Goal: Task Accomplishment & Management: Use online tool/utility

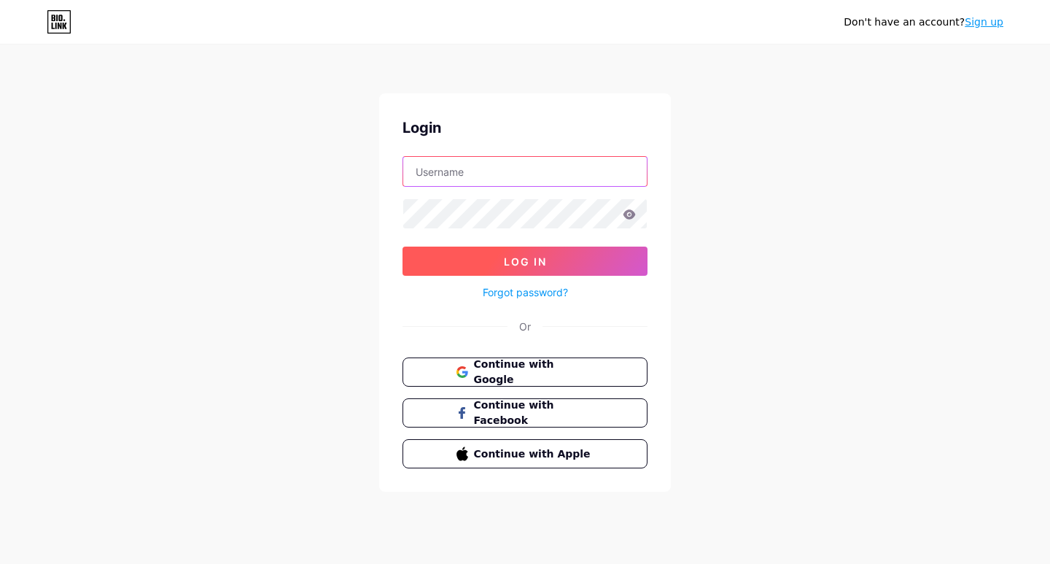
type input "uniquebuilders"
click at [535, 262] on span "Log In" at bounding box center [525, 261] width 43 height 12
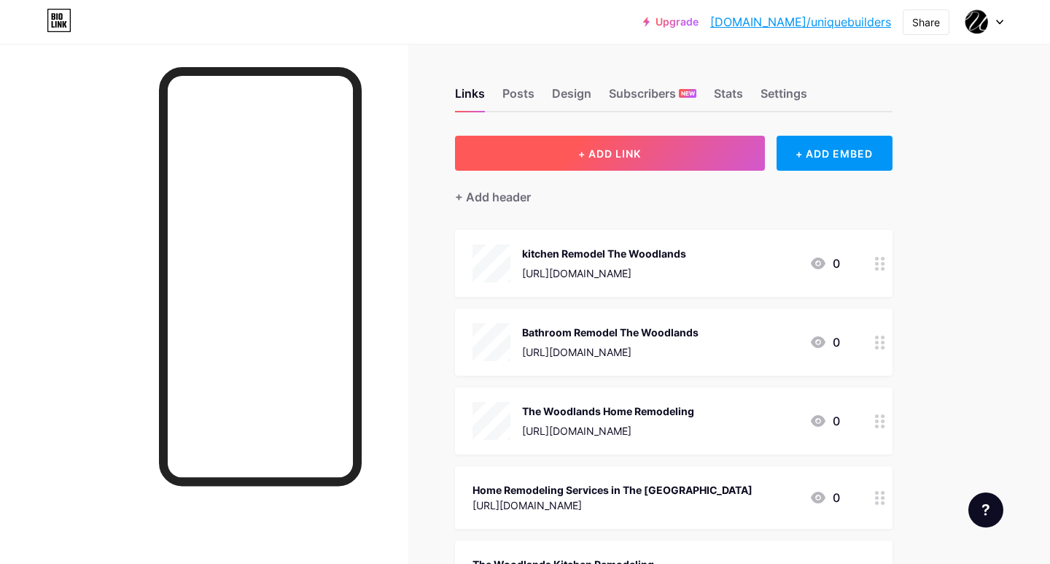
click at [626, 149] on span "+ ADD LINK" at bounding box center [609, 153] width 63 height 12
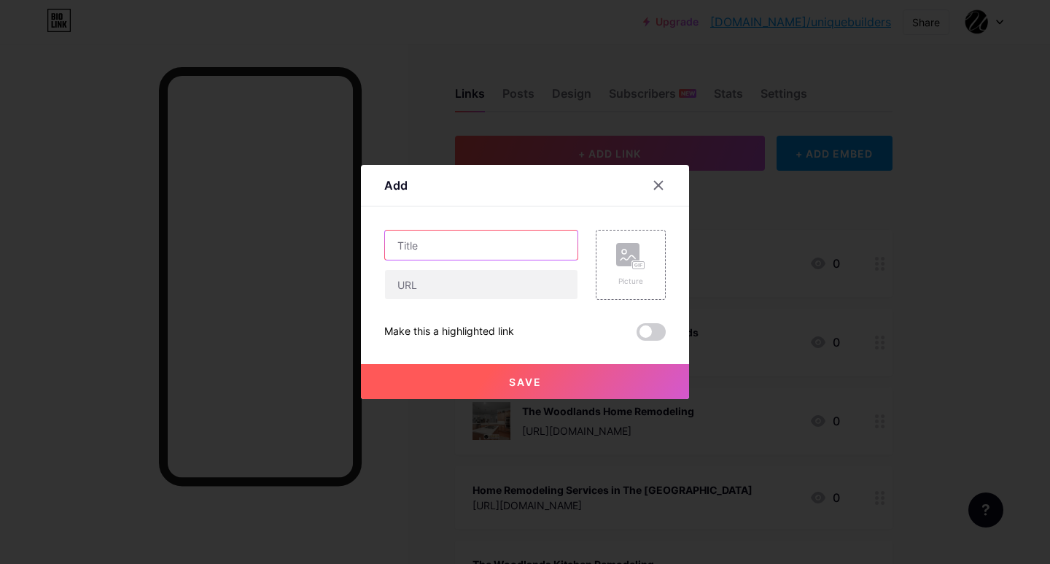
click at [531, 233] on input "text" at bounding box center [481, 244] width 192 height 29
paste input "Custom Bathroom Renovation in Magnolia"
type input "Custom Bathroom Renovation in Magnolia"
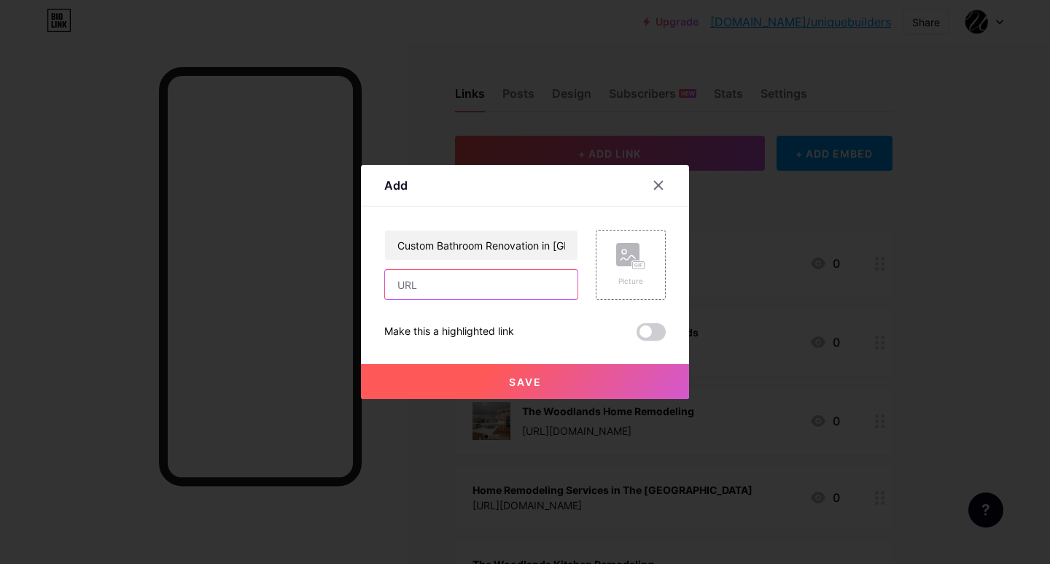
click at [493, 292] on input "text" at bounding box center [481, 284] width 192 height 29
paste input "https://wtoregister.com/en/profile/116547/unique-builders-and-remodeling-the-wo…"
type input "https://wtoregister.com/en/profile/116547/unique-builders-and-remodeling-the-wo…"
click at [518, 377] on span "Save" at bounding box center [525, 382] width 33 height 12
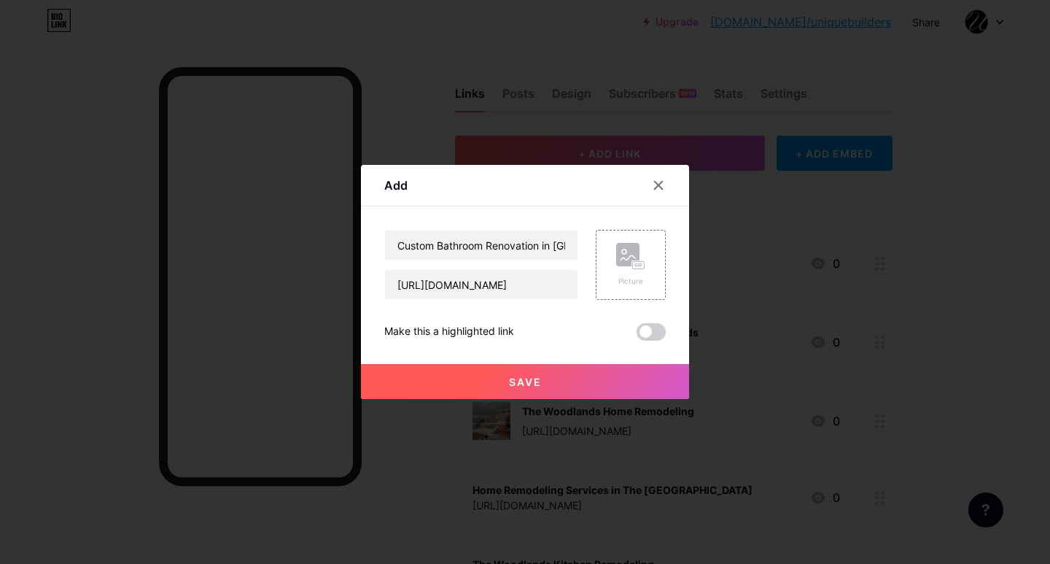
scroll to position [0, 0]
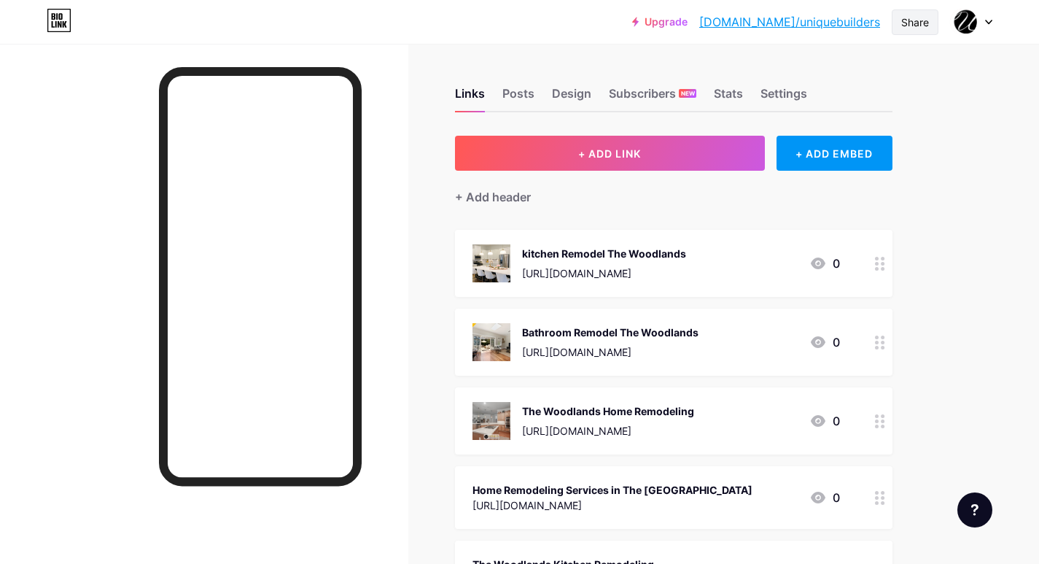
click at [924, 12] on div "Share" at bounding box center [915, 22] width 47 height 26
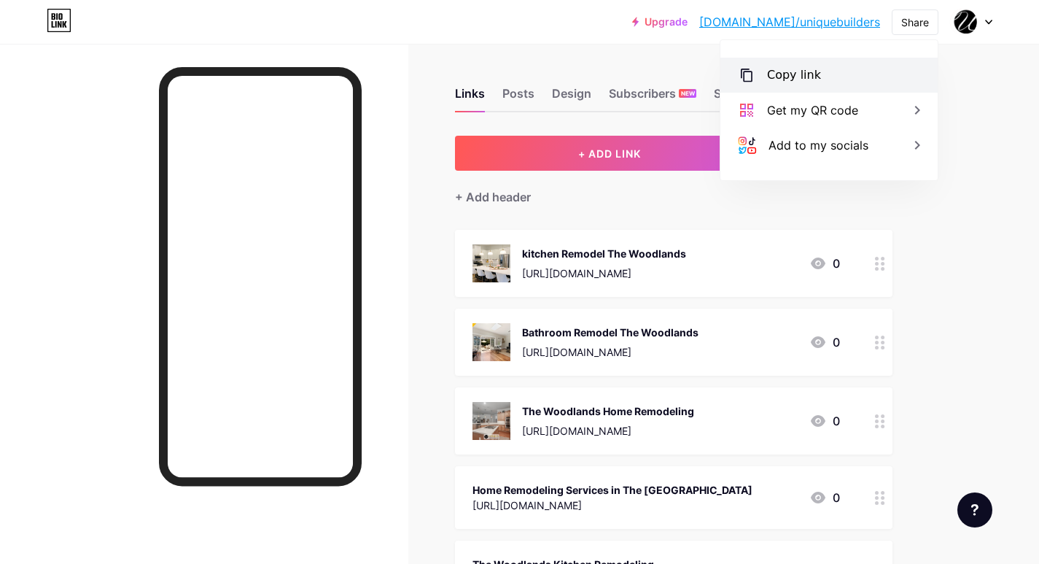
click at [865, 76] on div "Copy link" at bounding box center [828, 75] width 217 height 35
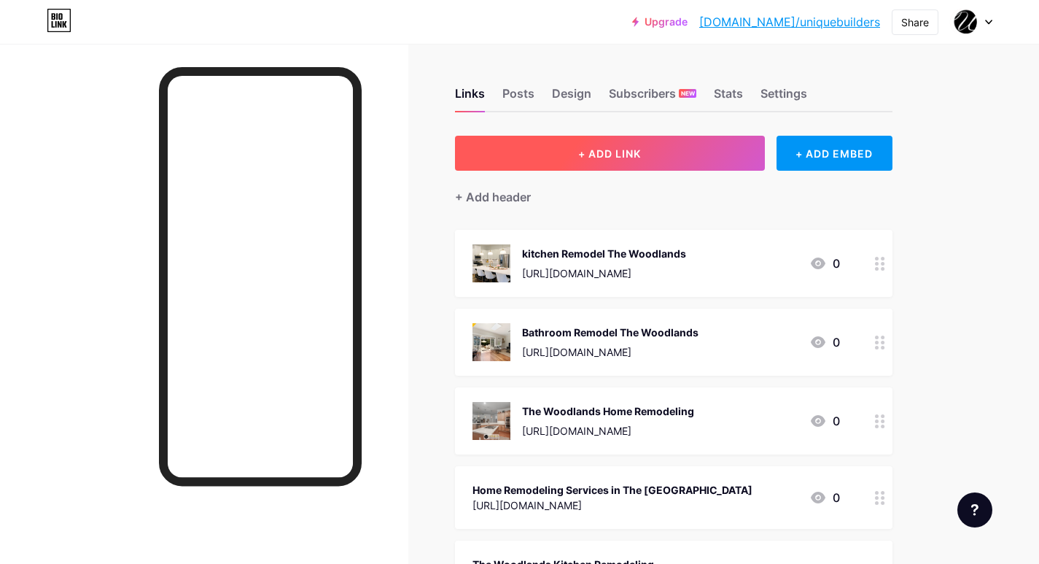
click at [654, 156] on button "+ ADD LINK" at bounding box center [610, 153] width 310 height 35
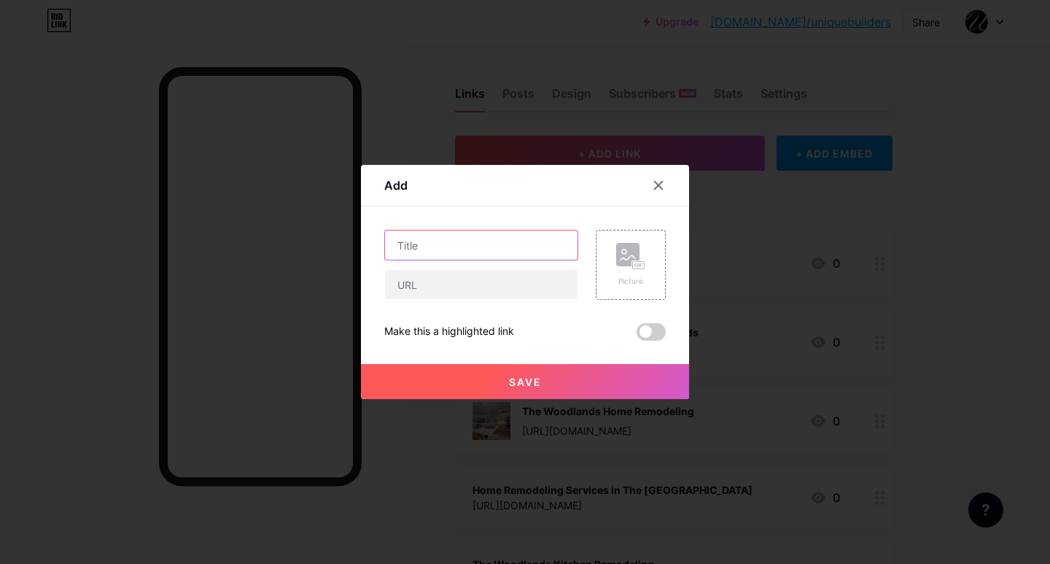
click at [472, 252] on input "text" at bounding box center [481, 244] width 192 height 29
paste input "https://www.bulkadspost.com/business/unique-builders-and-remodeling-the-woodlan…"
type input "https://www.bulkadspost.com/business/unique-builders-and-remodeling-the-woodlan…"
paste input "Modern Kitchen Remodel Tomball"
type input "Modern Kitchen Remodel Tomball"
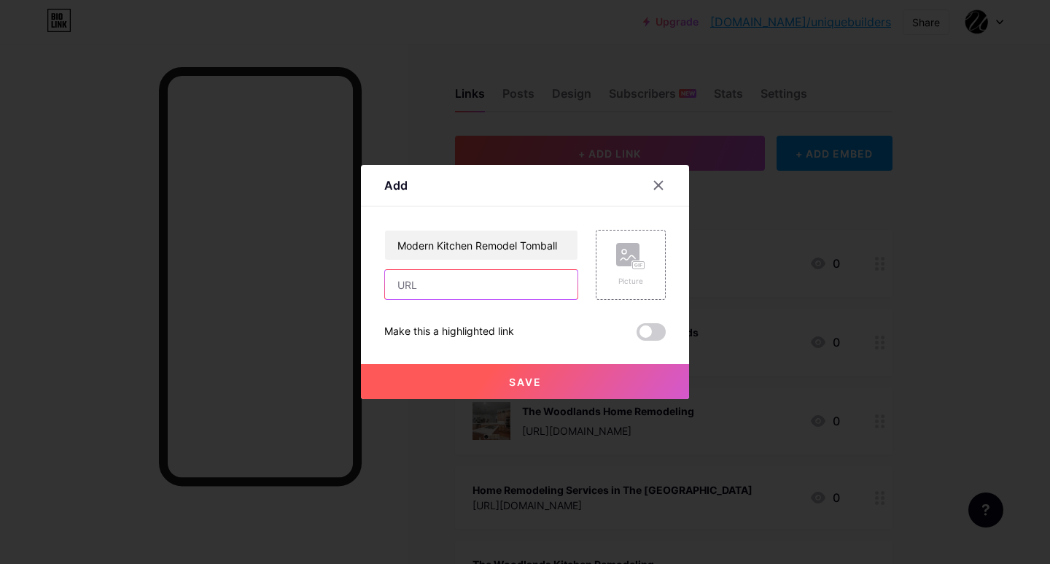
click at [464, 285] on input "text" at bounding box center [481, 284] width 192 height 29
paste input "https://www.bulkadspost.com/business/unique-builders-and-remodeling-the-woodlan…"
type input "https://www.bulkadspost.com/business/unique-builders-and-remodeling-the-woodlan…"
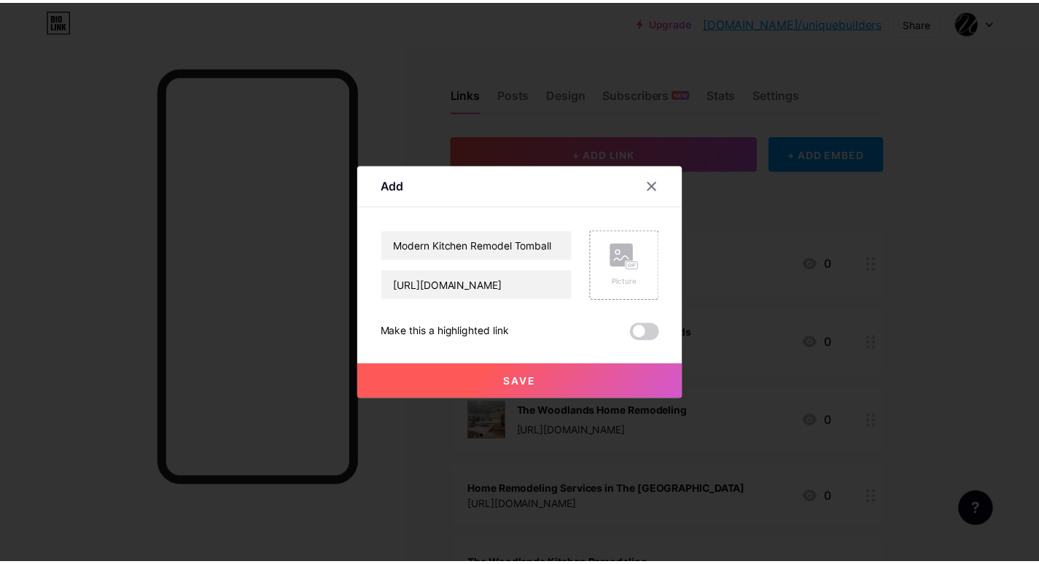
scroll to position [0, 0]
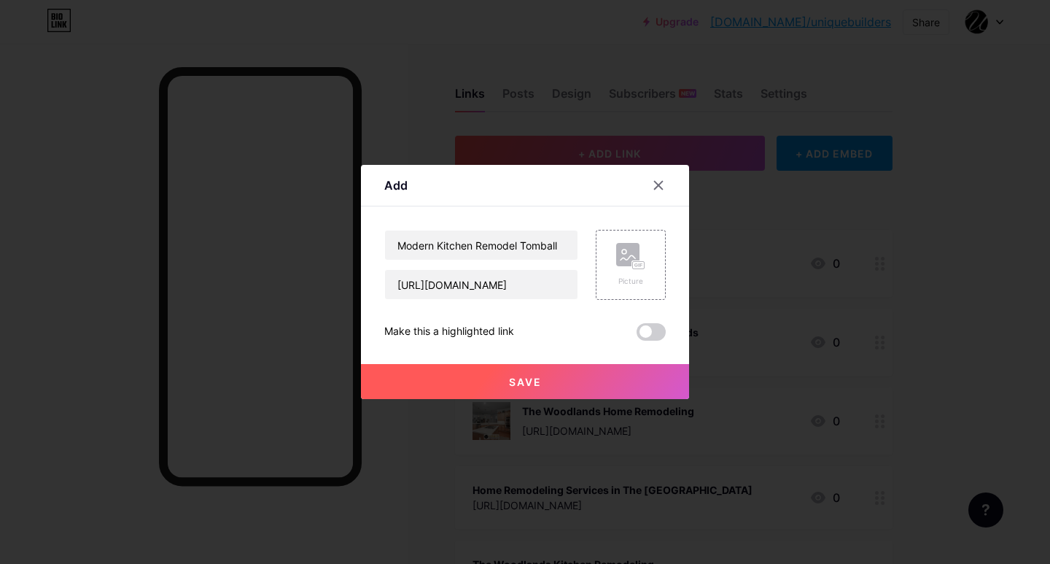
click at [495, 380] on button "Save" at bounding box center [525, 381] width 328 height 35
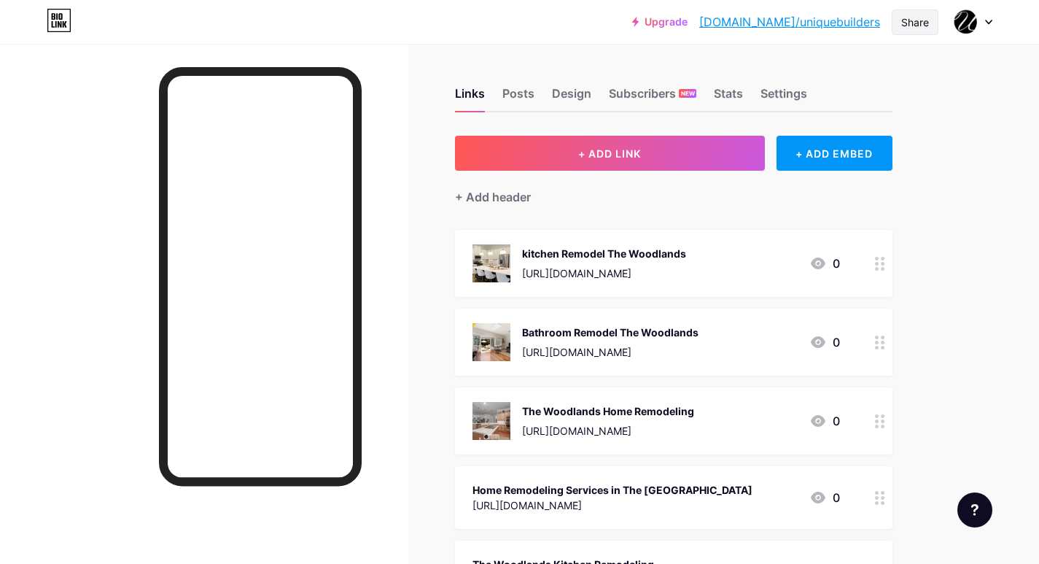
click at [912, 20] on div "Share" at bounding box center [915, 22] width 28 height 15
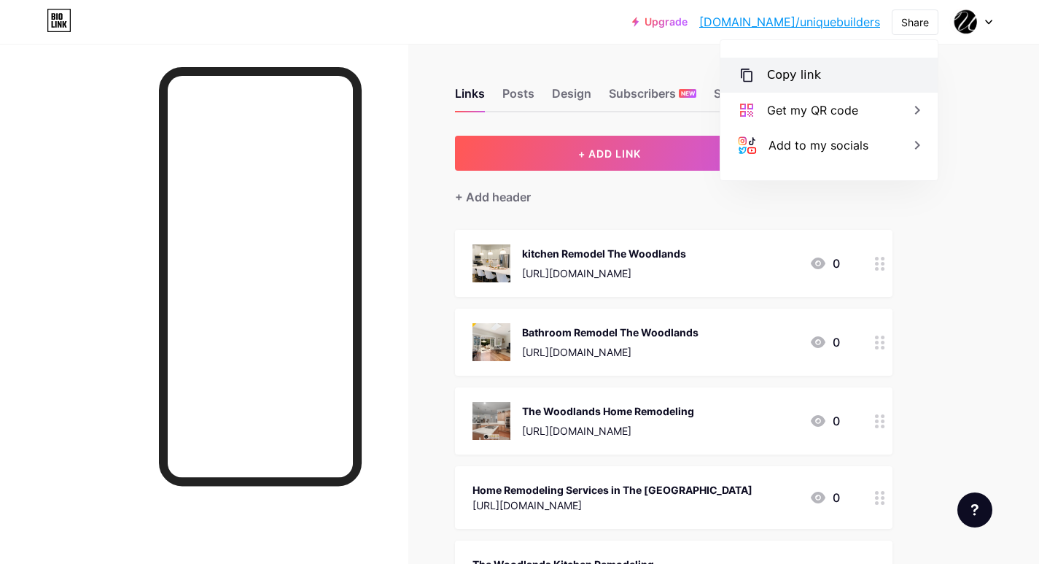
click at [852, 71] on div "Copy link" at bounding box center [828, 75] width 217 height 35
